Goal: Task Accomplishment & Management: Complete application form

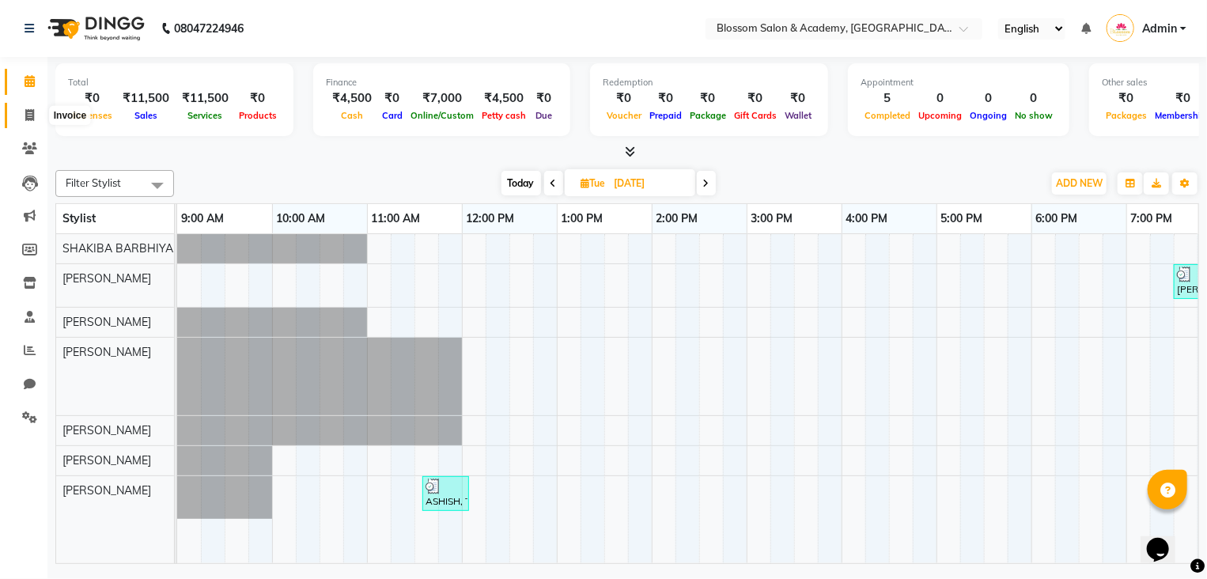
click at [25, 113] on span at bounding box center [30, 116] width 28 height 18
select select "8887"
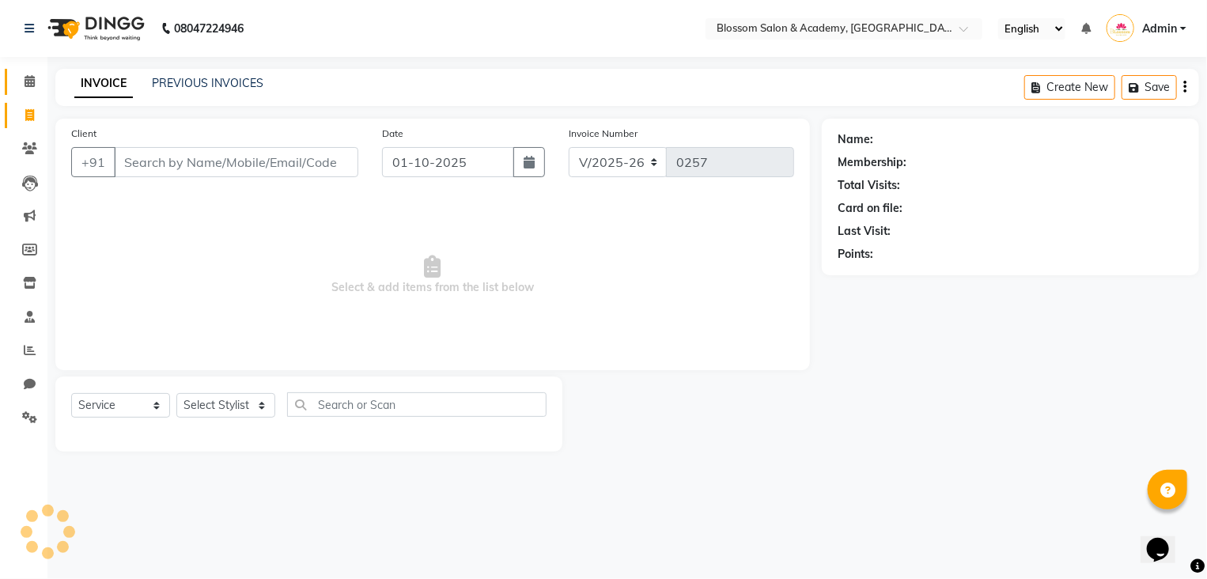
select select "package"
select select "89746"
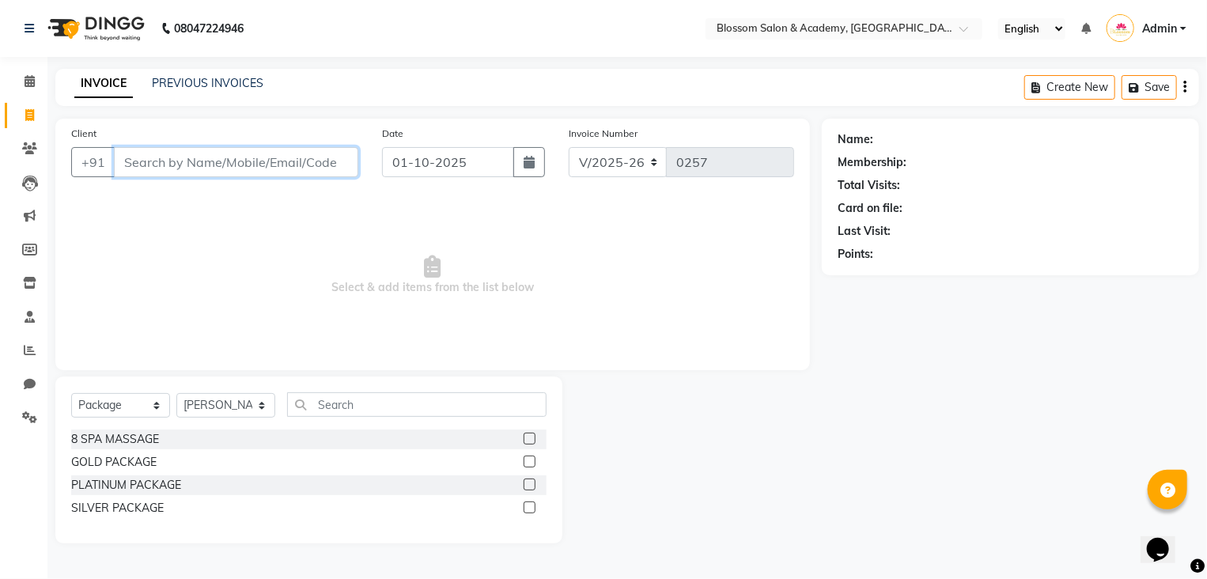
click at [215, 151] on input "Client" at bounding box center [236, 162] width 245 height 30
click at [123, 157] on input "dr [PERSON_NAME]" at bounding box center [196, 162] width 164 height 30
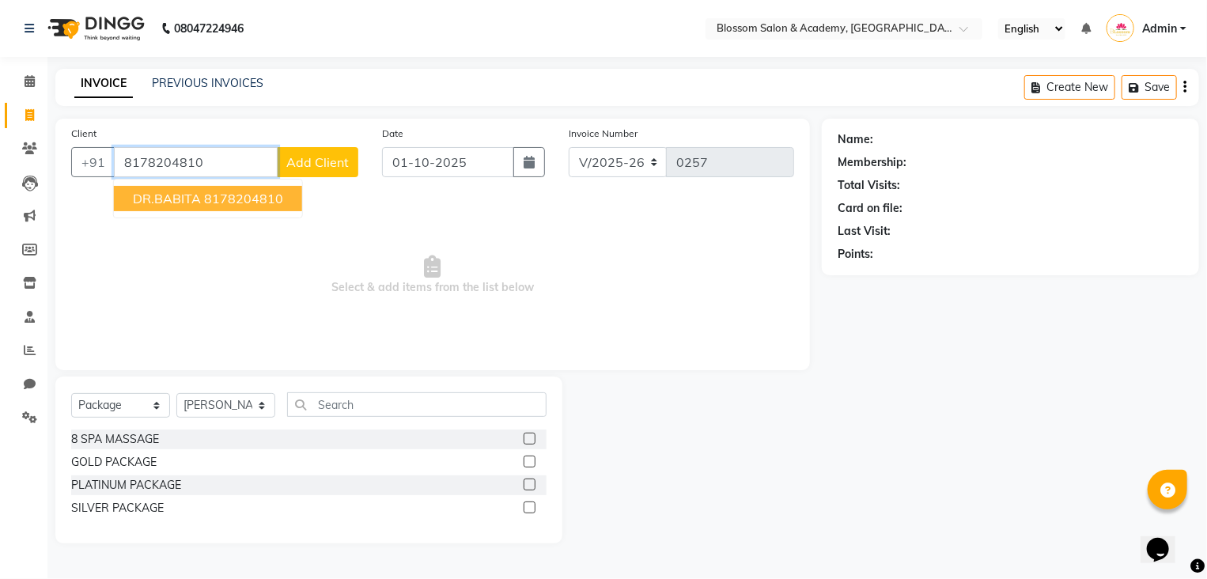
type input "8178204810"
select select "1: Object"
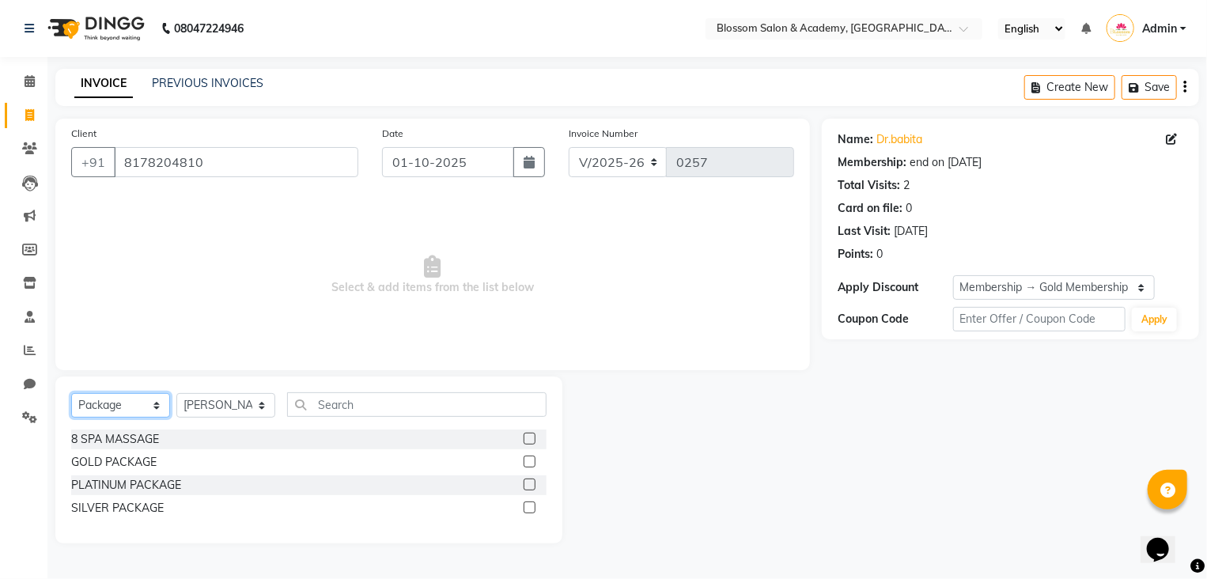
click at [158, 408] on select "Select Service Product Membership Package Voucher Prepaid Gift Card" at bounding box center [120, 405] width 99 height 25
select select "service"
click at [71, 394] on select "Select Service Product Membership Package Voucher Prepaid Gift Card" at bounding box center [120, 405] width 99 height 25
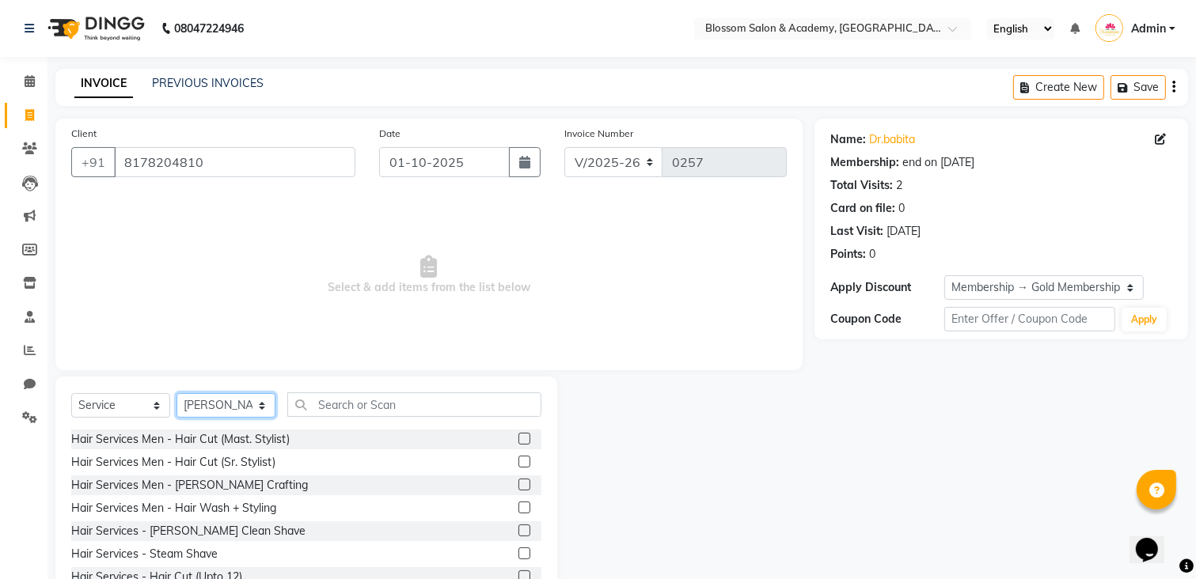
click at [211, 411] on select "Select Stylist [PERSON_NAME] [PERSON_NAME] [PERSON_NAME] [PERSON_NAME] BARBHIYA…" at bounding box center [225, 405] width 99 height 25
select select "89749"
click at [176, 394] on select "Select Stylist [PERSON_NAME] [PERSON_NAME] [PERSON_NAME] [PERSON_NAME] BARBHIYA…" at bounding box center [225, 405] width 99 height 25
click at [339, 404] on input "text" at bounding box center [414, 404] width 254 height 25
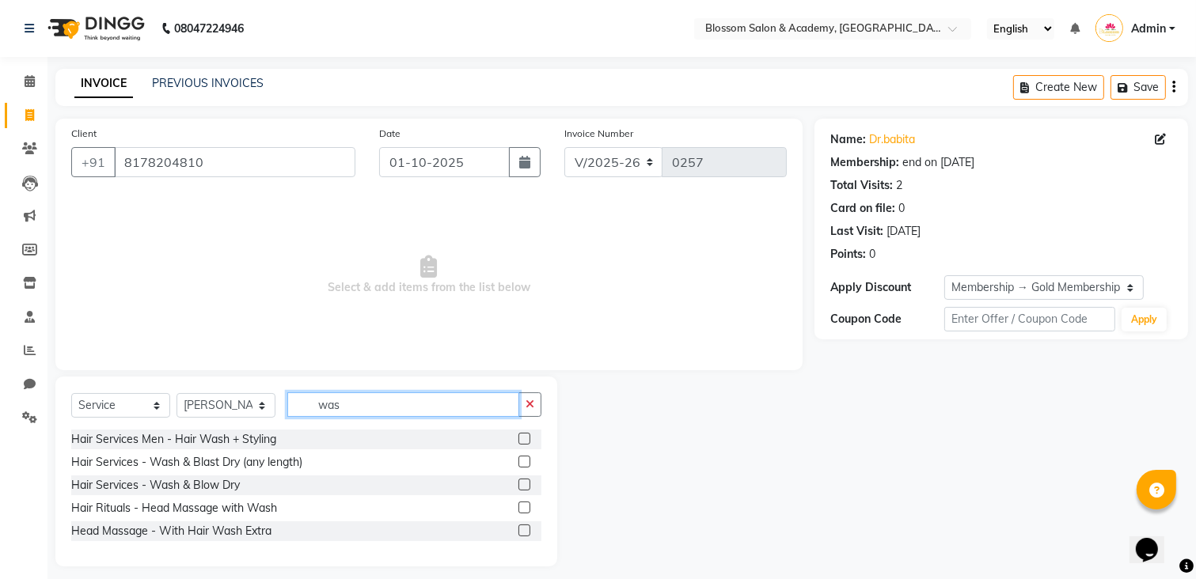
type input "was"
click at [523, 463] on label at bounding box center [524, 462] width 12 height 12
click at [523, 463] on input "checkbox" at bounding box center [523, 462] width 10 height 10
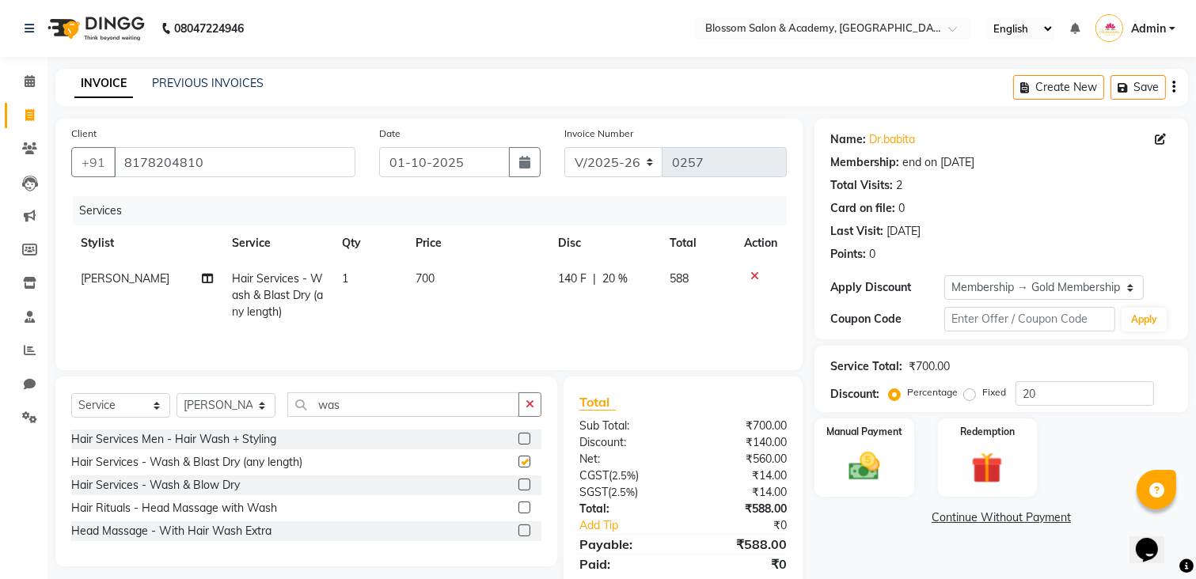
checkbox input "false"
click at [1173, 88] on icon "button" at bounding box center [1173, 87] width 3 height 1
select select "package"
select select "89746"
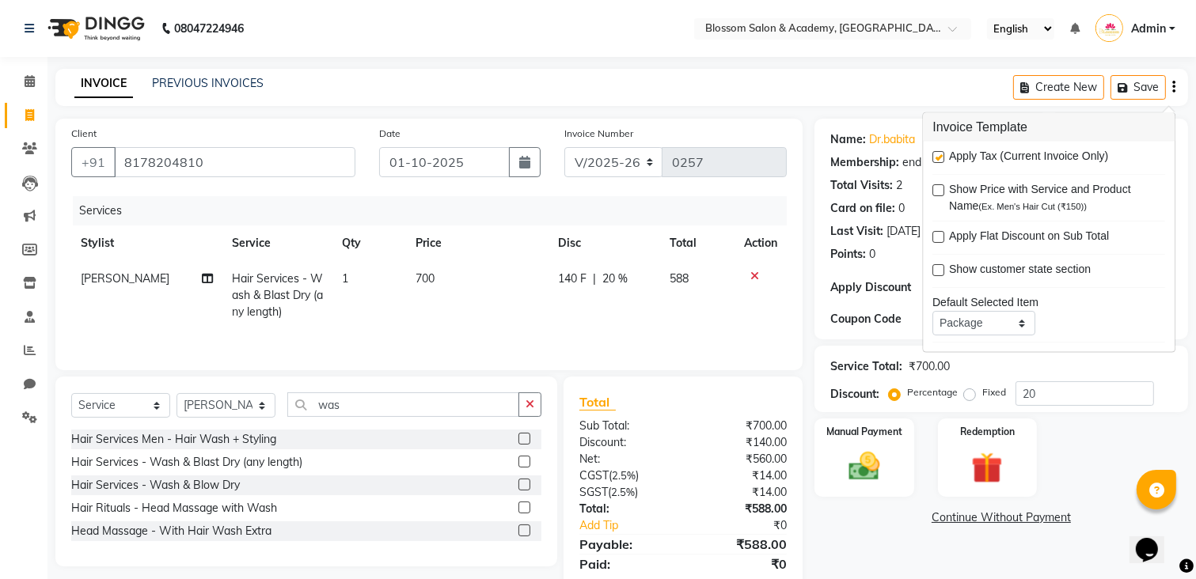
click at [938, 160] on label at bounding box center [938, 157] width 12 height 12
click at [938, 160] on input "checkbox" at bounding box center [937, 158] width 10 height 10
checkbox input "false"
click at [415, 283] on span "700" at bounding box center [424, 278] width 19 height 14
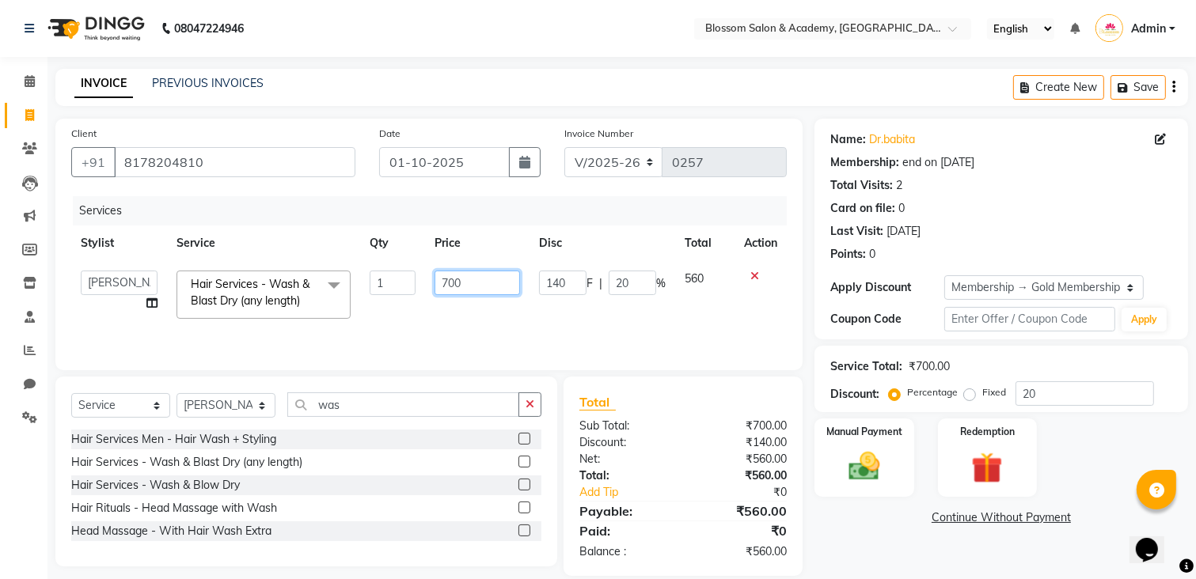
click at [447, 280] on input "700" at bounding box center [476, 283] width 85 height 25
type input "500"
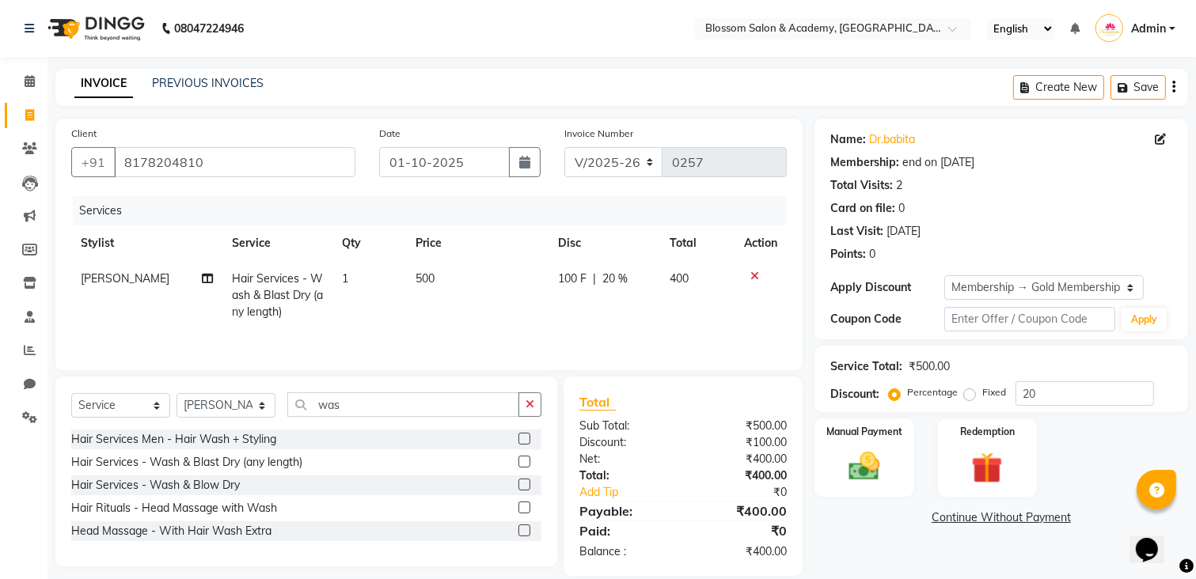
click at [891, 543] on div "Name: Dr.babita Membership: end on [DATE] Total Visits: 2 Card on file: 0 Last …" at bounding box center [1006, 347] width 385 height 457
click at [424, 280] on span "500" at bounding box center [424, 278] width 19 height 14
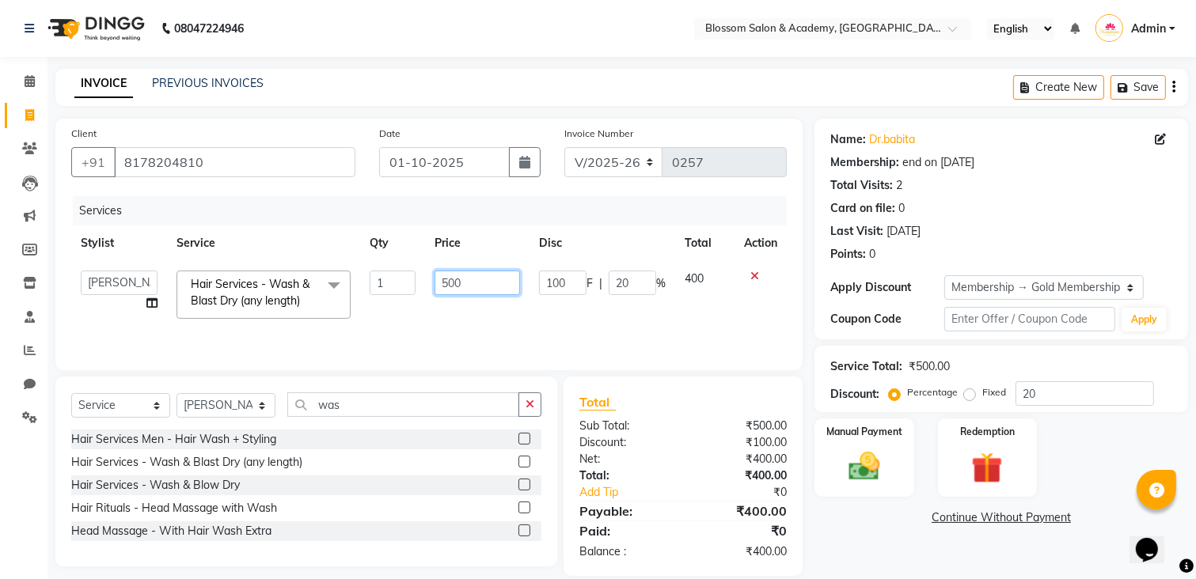
click at [446, 284] on input "500" at bounding box center [476, 283] width 85 height 25
type input "700"
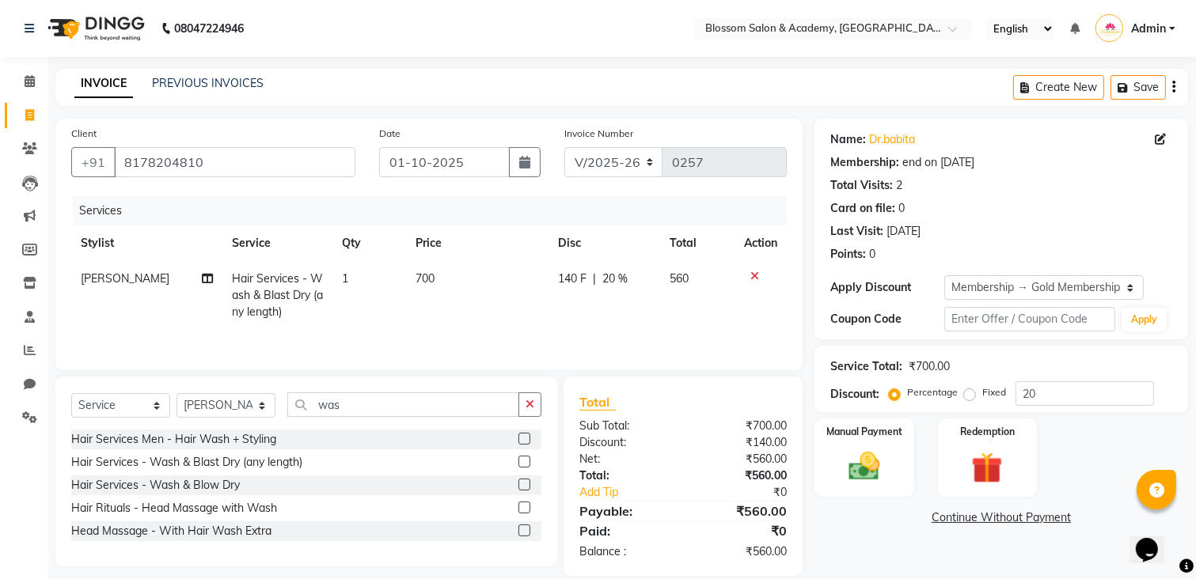
click at [855, 552] on div "Name: Dr.babita Membership: end on [DATE] Total Visits: 2 Card on file: 0 Last …" at bounding box center [1006, 347] width 385 height 457
click at [449, 279] on td "700" at bounding box center [477, 295] width 142 height 69
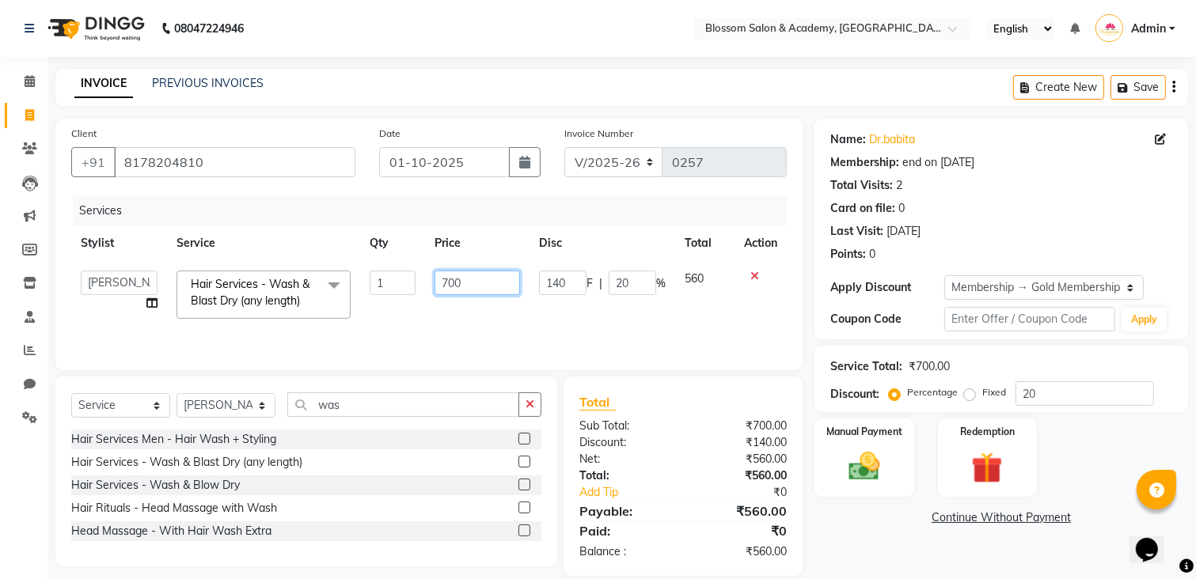
click at [451, 280] on input "700" at bounding box center [476, 283] width 85 height 25
type input "500"
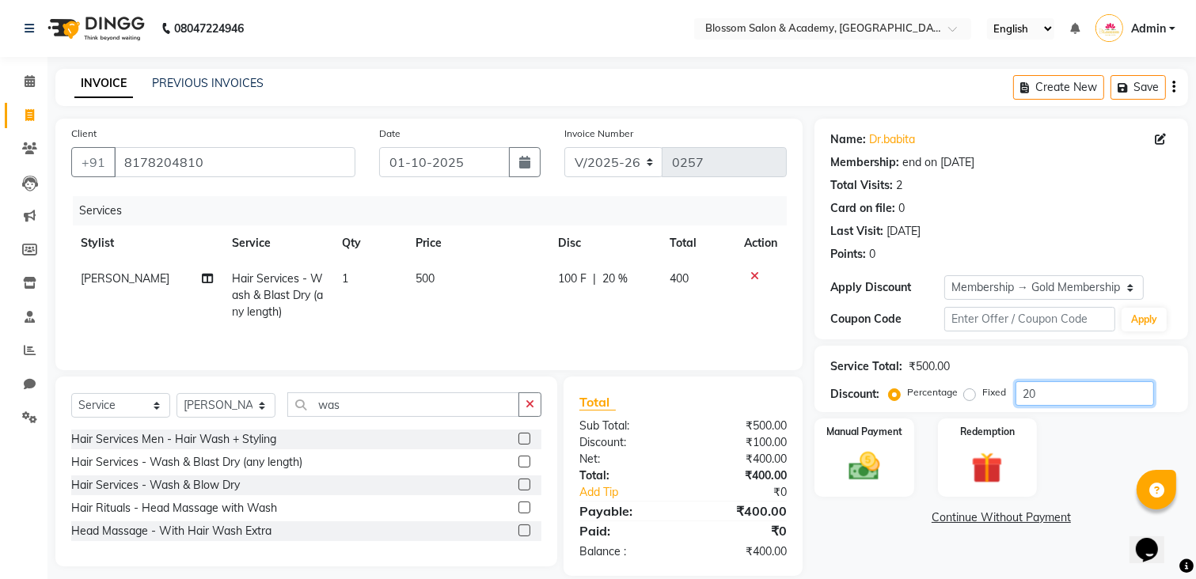
click at [1030, 385] on input "20" at bounding box center [1084, 393] width 138 height 25
type input "0"
drag, startPoint x: 813, startPoint y: 555, endPoint x: 825, endPoint y: 548, distance: 13.2
click at [825, 548] on div "Client [PHONE_NUMBER] Date [DATE] Invoice Number V/2025 V/[PHONE_NUMBER] Servic…" at bounding box center [622, 347] width 1156 height 457
drag, startPoint x: 825, startPoint y: 548, endPoint x: 901, endPoint y: 563, distance: 78.2
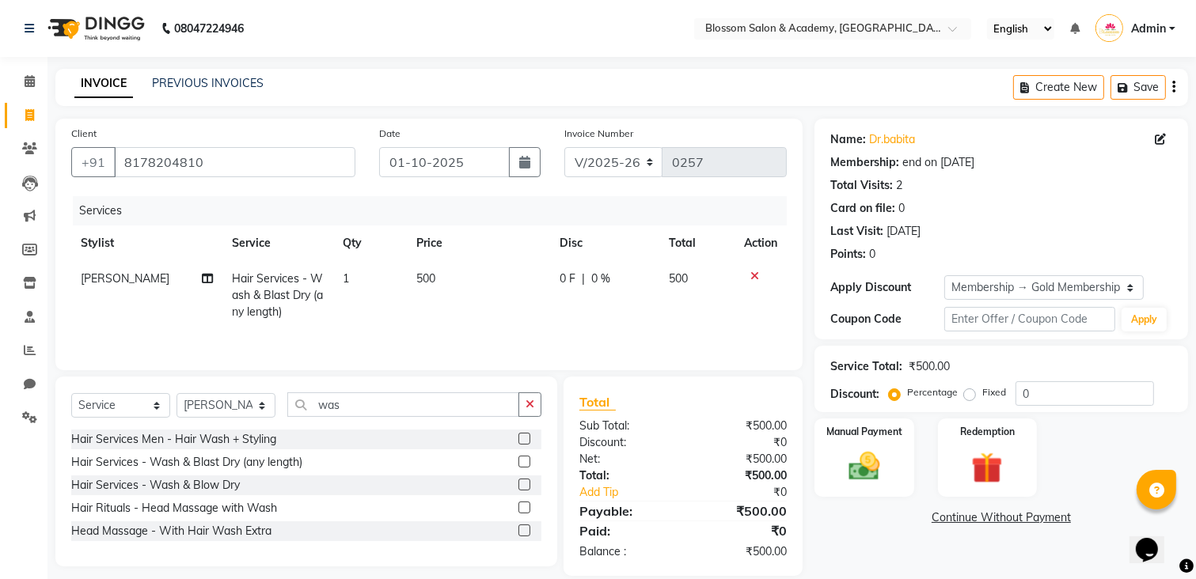
click at [899, 563] on div "Name: Dr.babita Membership: end on [DATE] Total Visits: 2 Card on file: 0 Last …" at bounding box center [1006, 347] width 385 height 457
click at [878, 464] on img at bounding box center [863, 467] width 53 height 37
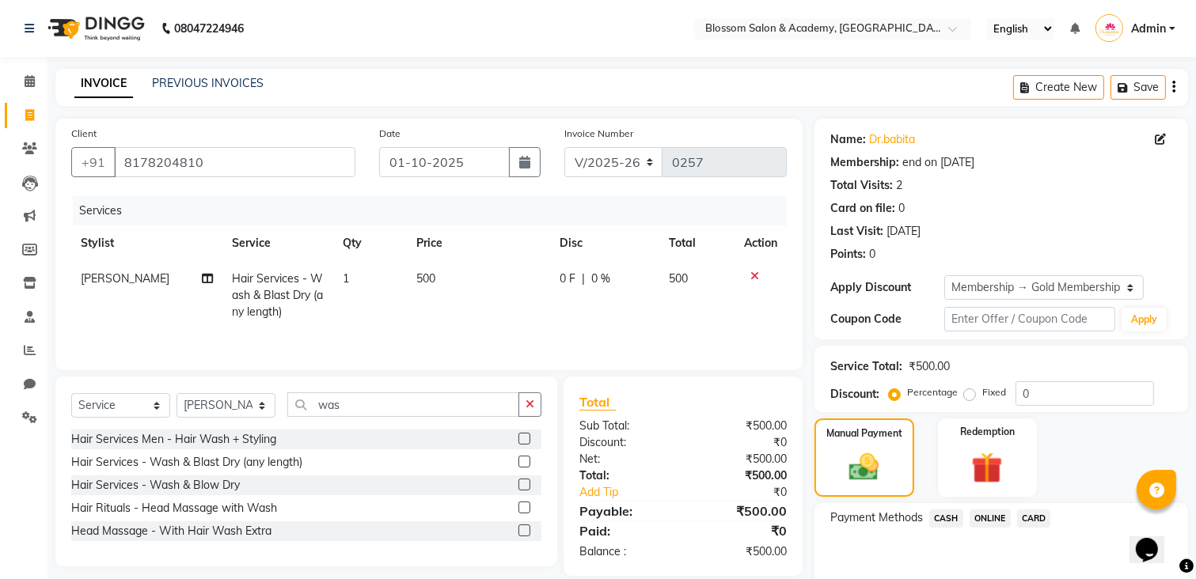
click at [988, 521] on span "ONLINE" at bounding box center [989, 519] width 41 height 18
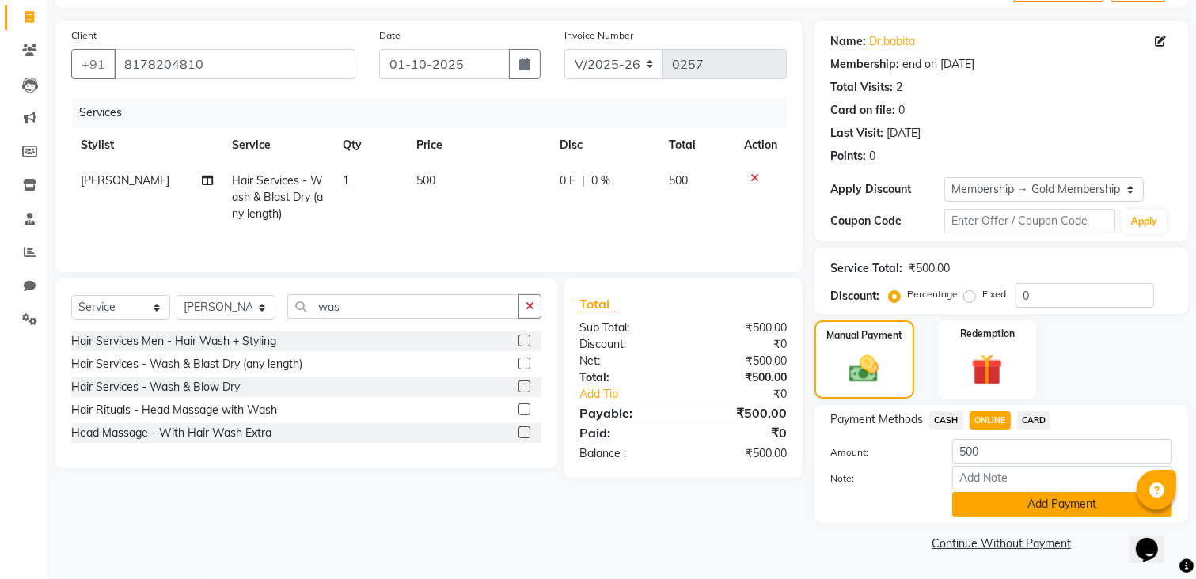
click at [1007, 502] on button "Add Payment" at bounding box center [1062, 504] width 220 height 25
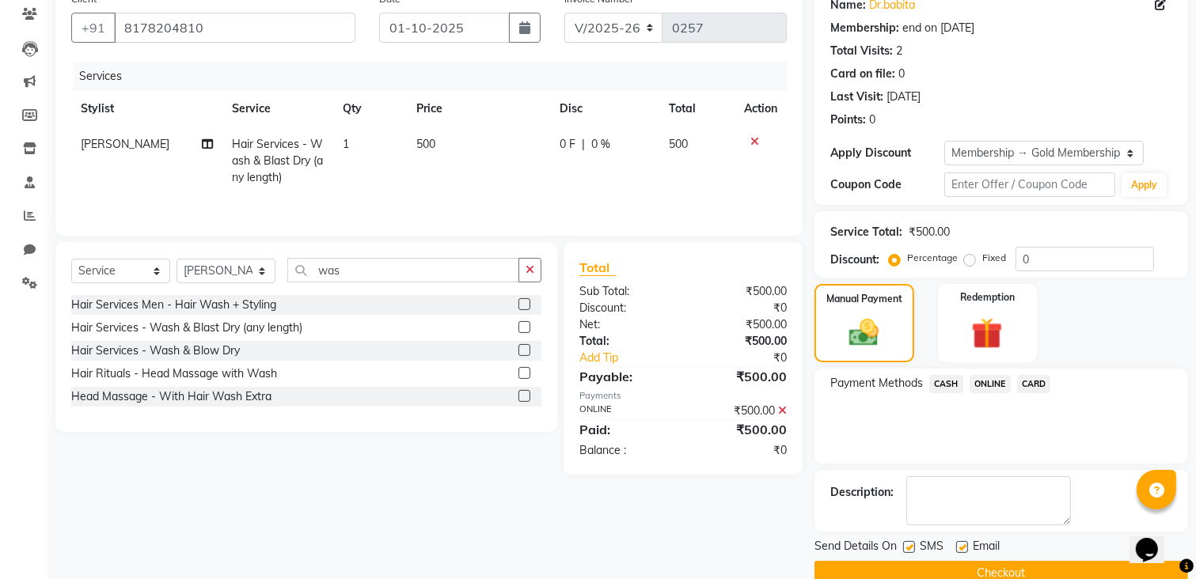
scroll to position [164, 0]
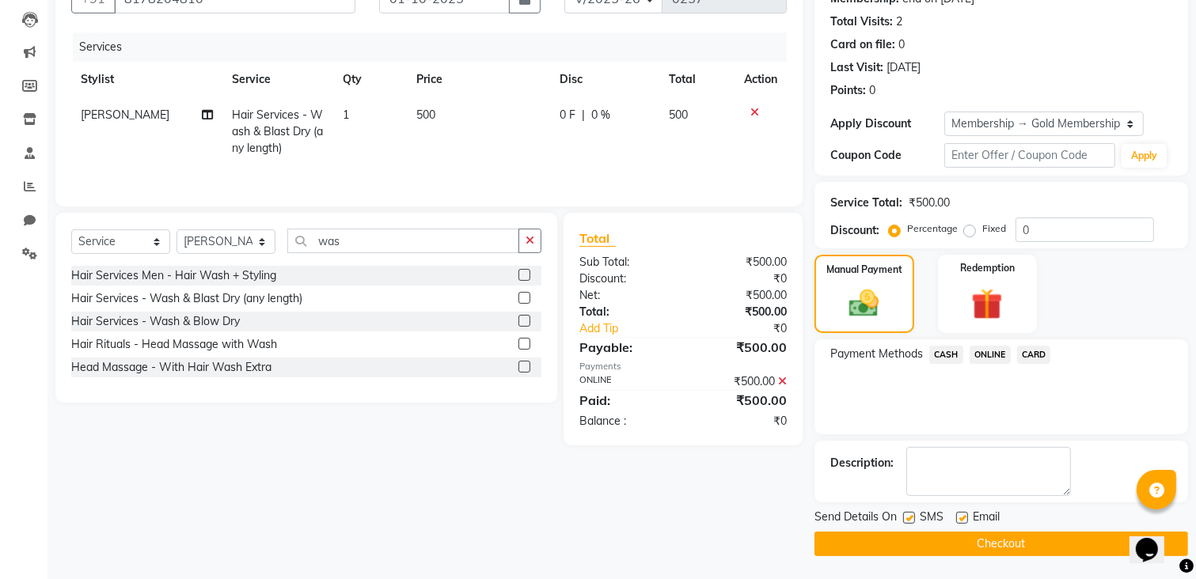
drag, startPoint x: 912, startPoint y: 517, endPoint x: 923, endPoint y: 517, distance: 11.1
click at [912, 517] on label at bounding box center [909, 518] width 12 height 12
click at [912, 517] on input "checkbox" at bounding box center [908, 519] width 10 height 10
checkbox input "false"
click at [962, 519] on label at bounding box center [962, 518] width 12 height 12
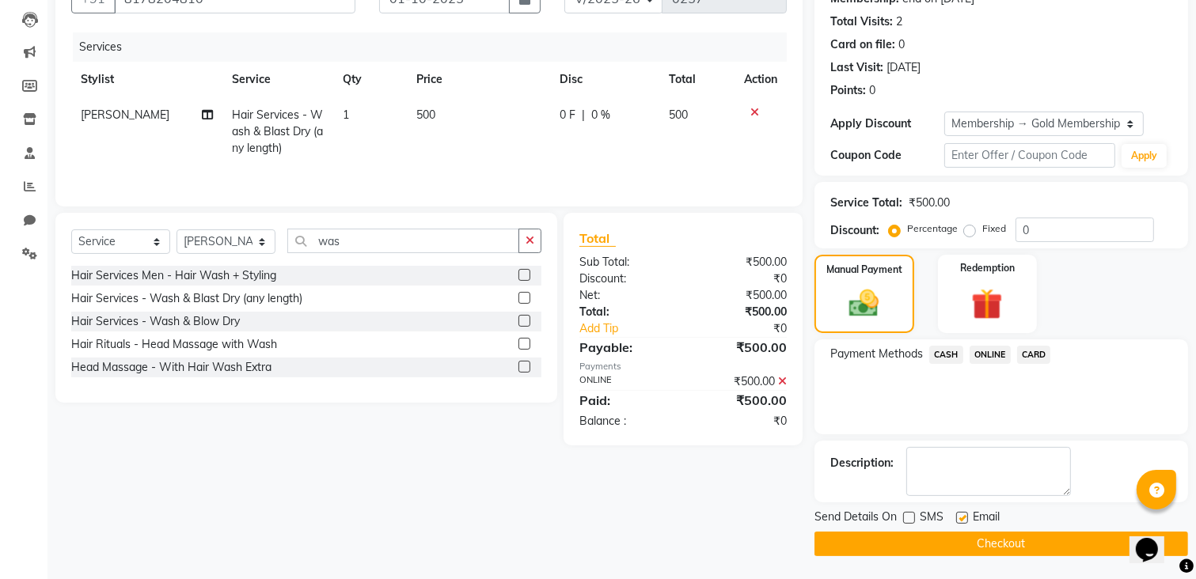
click at [962, 519] on input "checkbox" at bounding box center [961, 519] width 10 height 10
checkbox input "false"
click at [946, 544] on button "Checkout" at bounding box center [1000, 544] width 373 height 25
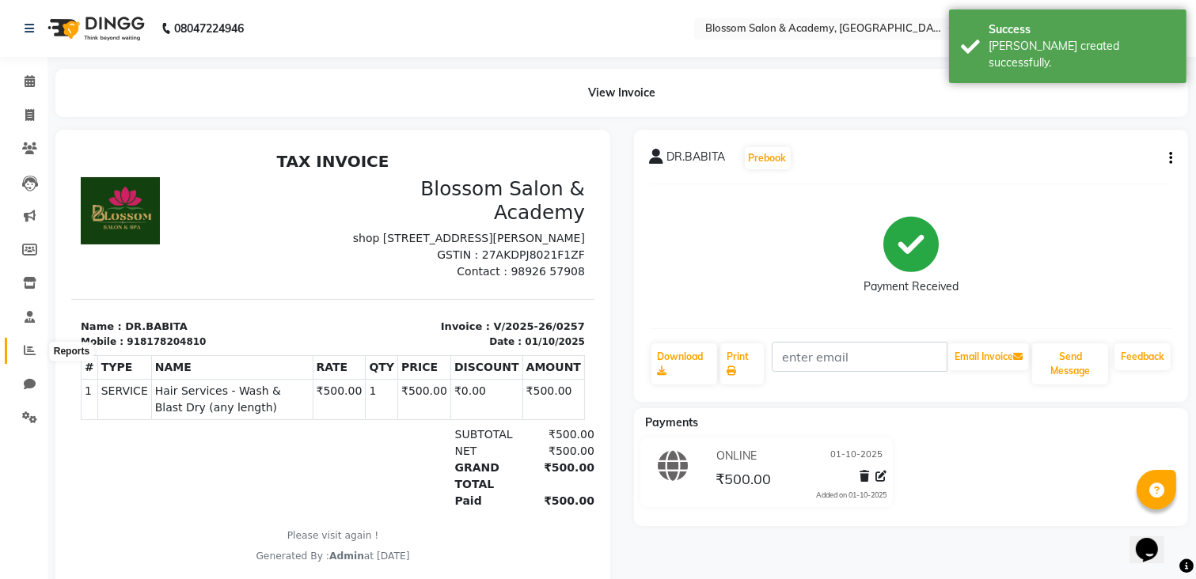
click at [25, 349] on icon at bounding box center [30, 350] width 12 height 12
